Goal: Obtain resource: Download file/media

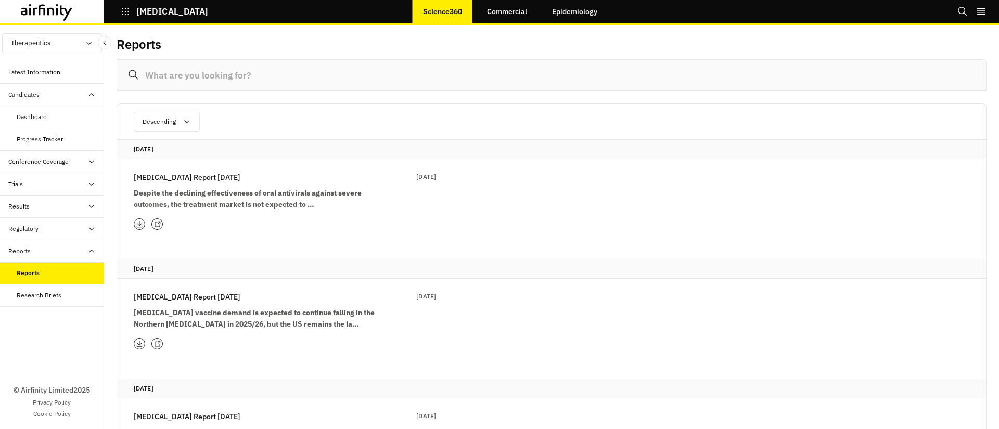
scroll to position [3, 0]
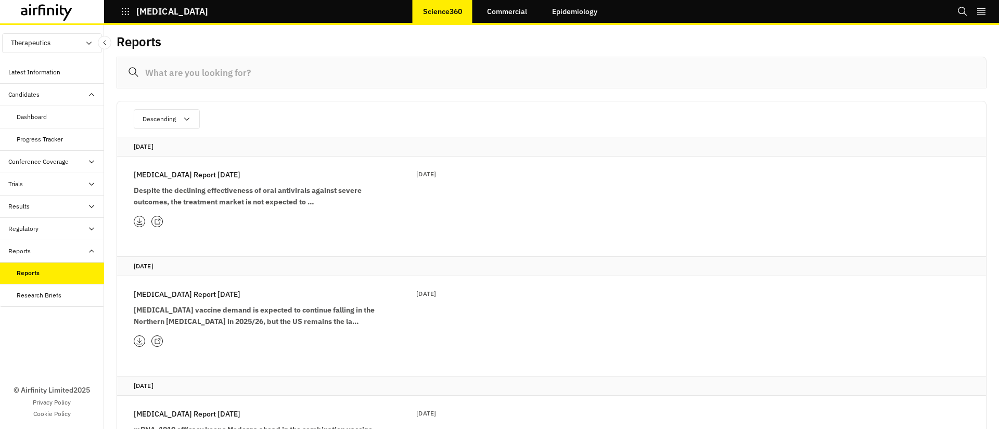
click at [240, 178] on p "[MEDICAL_DATA] Report [DATE]" at bounding box center [187, 174] width 107 height 11
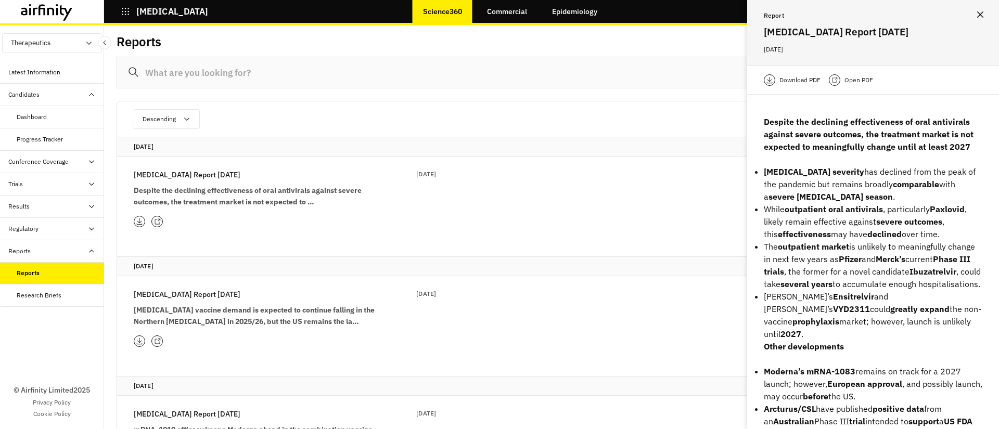
click at [856, 81] on p "Open PDF" at bounding box center [858, 80] width 29 height 10
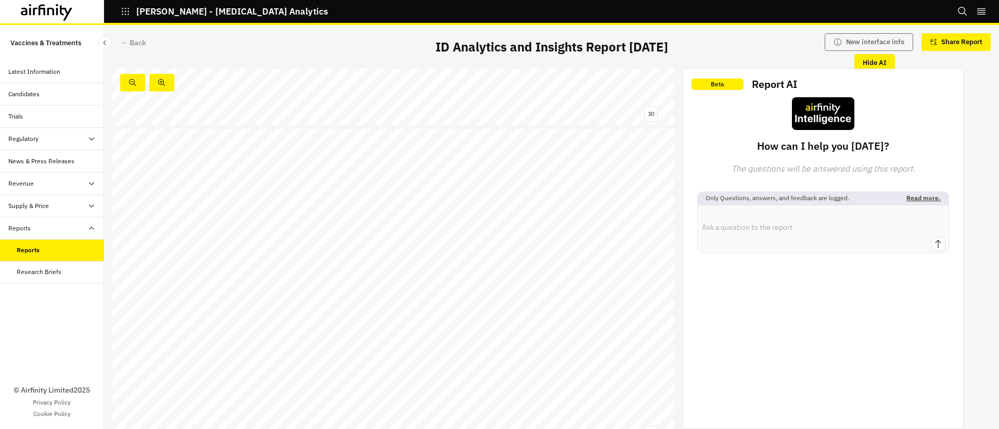
scroll to position [9539, 0]
click at [124, 13] on icon "button" at bounding box center [125, 11] width 9 height 9
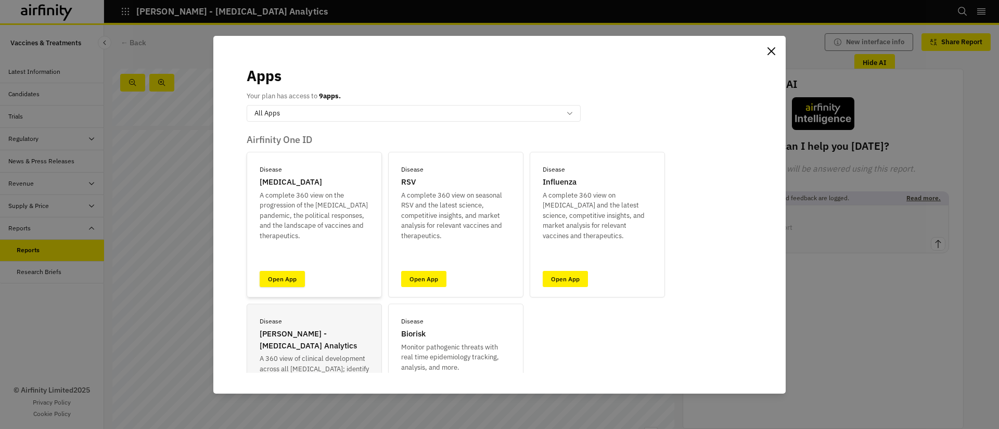
click at [275, 273] on link "Open App" at bounding box center [282, 279] width 45 height 16
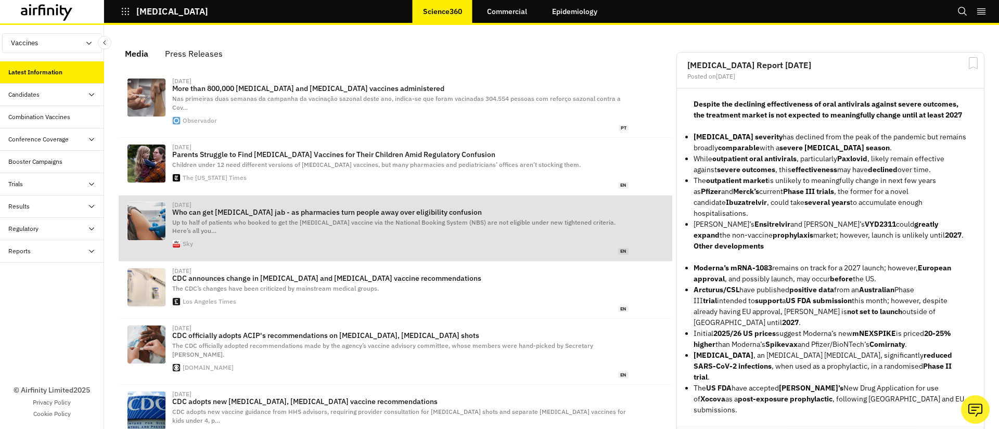
scroll to position [649, 312]
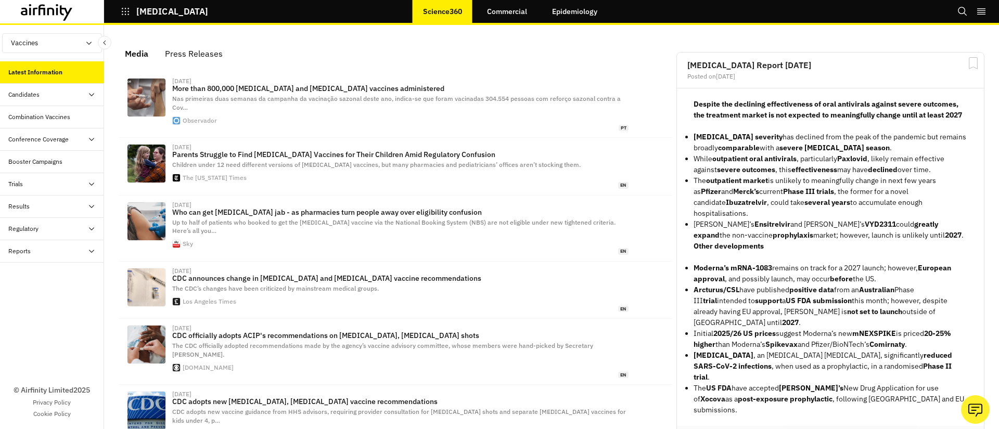
click at [28, 256] on div "Reports" at bounding box center [52, 251] width 104 height 22
click at [37, 276] on div "Reports" at bounding box center [28, 273] width 22 height 9
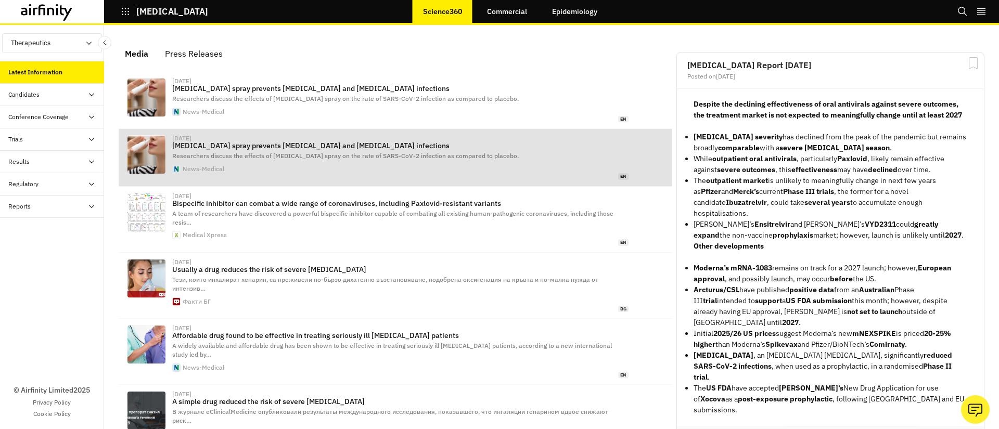
scroll to position [647, 312]
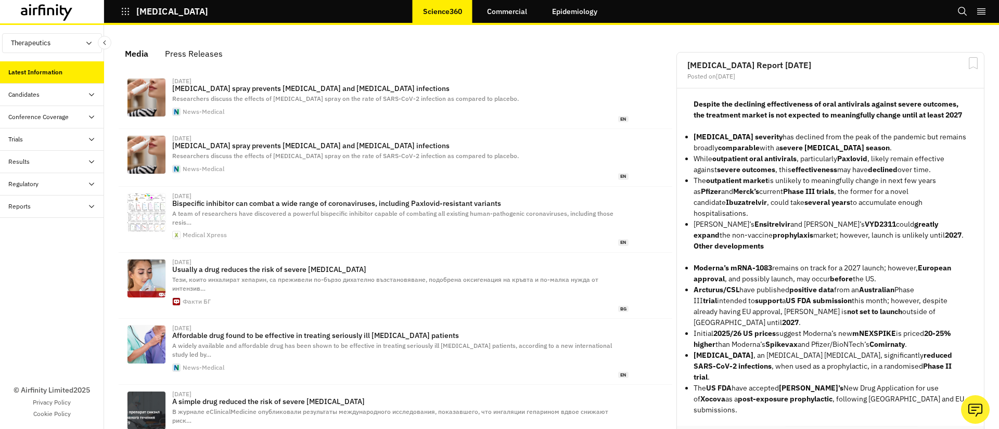
click at [27, 205] on div "Reports" at bounding box center [19, 206] width 22 height 9
click at [43, 232] on div "Reports" at bounding box center [60, 228] width 87 height 9
